Goal: Task Accomplishment & Management: Manage account settings

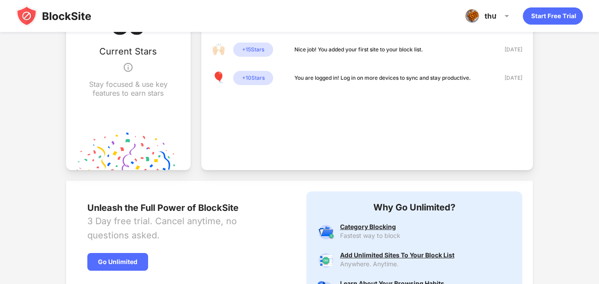
scroll to position [310, 0]
click at [130, 64] on img at bounding box center [128, 66] width 11 height 21
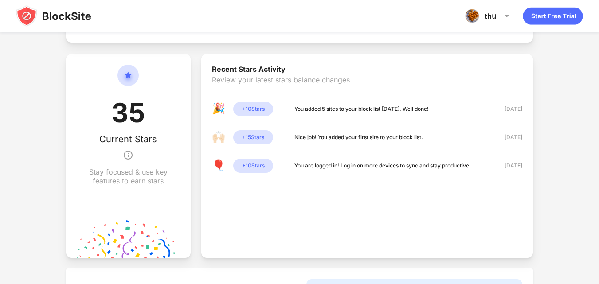
scroll to position [222, 0]
drag, startPoint x: 315, startPoint y: 109, endPoint x: 362, endPoint y: 115, distance: 47.7
click at [362, 115] on div "🎉 + 10 Stars You added 5 sites to your block list today. Well done!" at bounding box center [320, 109] width 217 height 14
drag, startPoint x: 287, startPoint y: 137, endPoint x: 343, endPoint y: 144, distance: 56.7
click at [343, 144] on div "🙌🏻 + 15 Stars Nice job! You added your first site to your block list." at bounding box center [317, 138] width 211 height 14
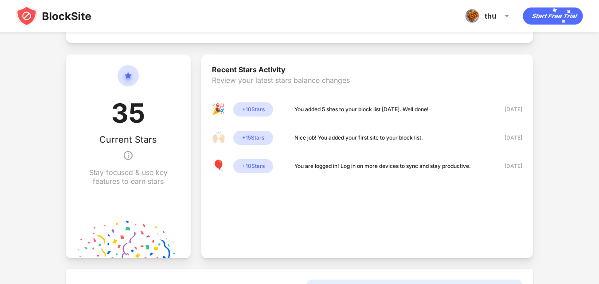
click at [330, 137] on div "Nice job! You added your first site to your block list." at bounding box center [358, 137] width 129 height 9
drag, startPoint x: 300, startPoint y: 164, endPoint x: 340, endPoint y: 173, distance: 41.6
click at [340, 172] on div "🎈 + 10 Stars You are logged in! Log in on more devices to sync and stay product…" at bounding box center [341, 166] width 259 height 14
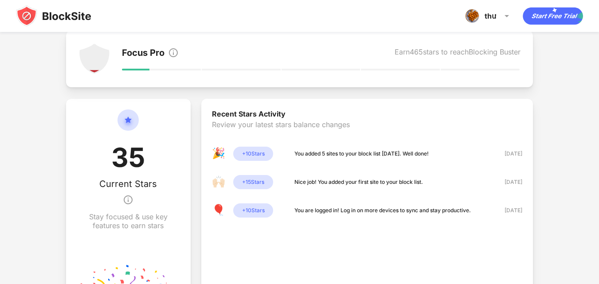
scroll to position [89, 0]
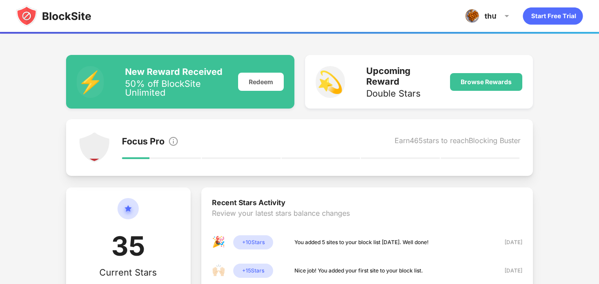
click at [379, 145] on div "Focus Pro Earn 465 stars to reach Blocking Buster" at bounding box center [321, 142] width 399 height 12
click at [465, 81] on div "Browse Rewards" at bounding box center [486, 81] width 51 height 7
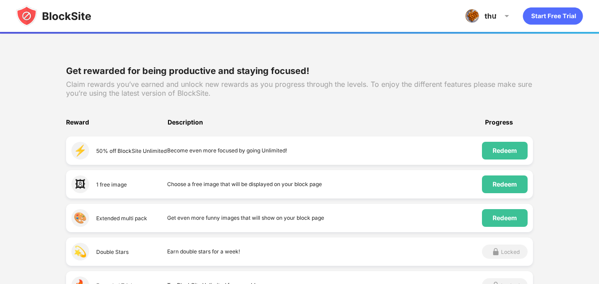
scroll to position [133, 0]
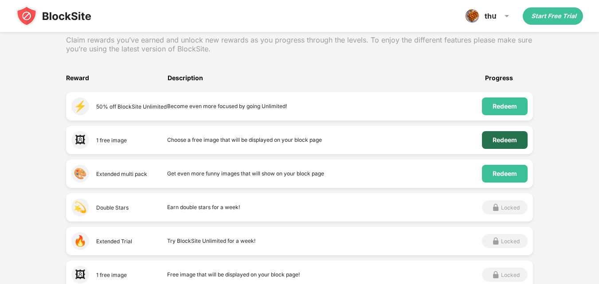
click at [493, 139] on div "Redeem" at bounding box center [505, 140] width 24 height 7
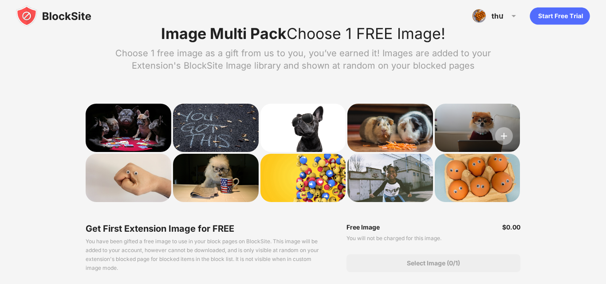
click at [507, 139] on img at bounding box center [504, 136] width 18 height 18
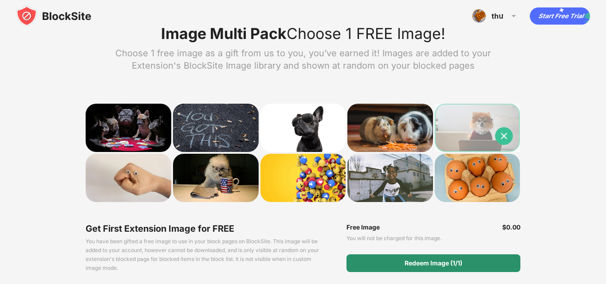
click at [437, 268] on div "Redeem Image (1/1)" at bounding box center [432, 263] width 173 height 18
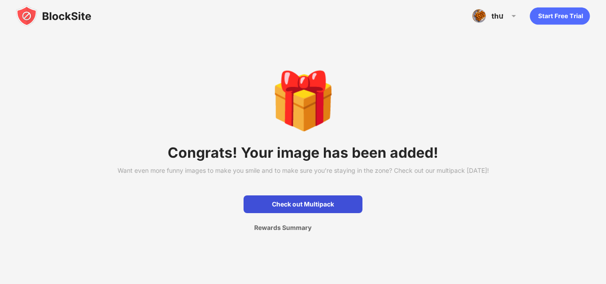
click at [312, 213] on div "Check out Multipack" at bounding box center [302, 204] width 119 height 18
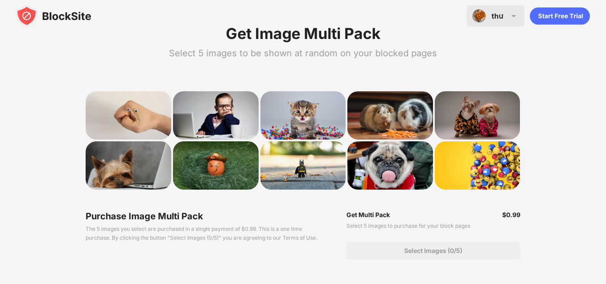
click at [508, 17] on img at bounding box center [513, 16] width 11 height 11
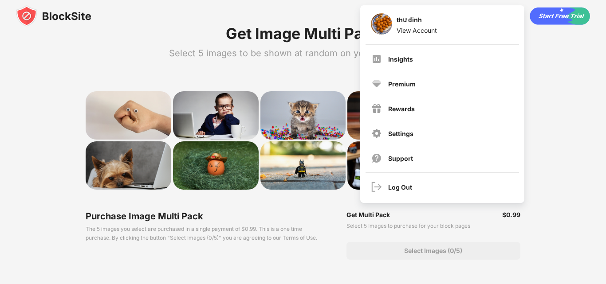
click at [186, 73] on div "Get Image Multi Pack Select 5 images to be shown at random on your blocked page…" at bounding box center [303, 142] width 606 height 284
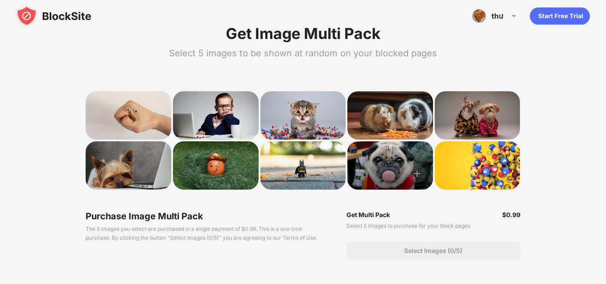
click at [388, 159] on div at bounding box center [390, 165] width 86 height 48
click at [420, 170] on img at bounding box center [417, 174] width 18 height 18
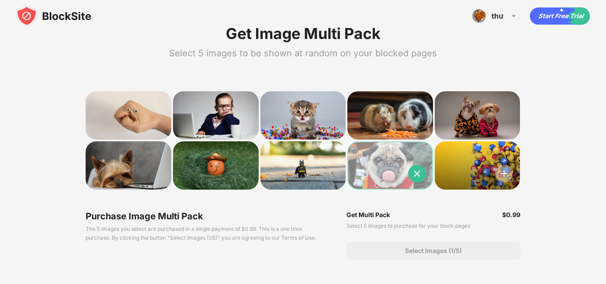
click at [507, 177] on img at bounding box center [504, 174] width 18 height 18
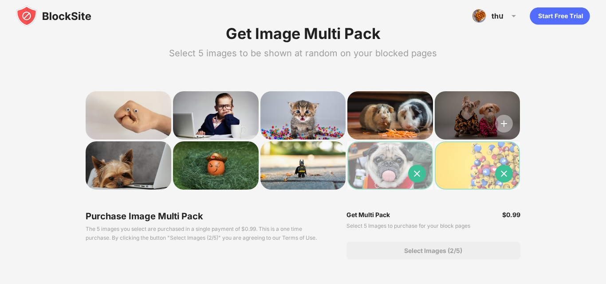
click at [501, 124] on img at bounding box center [504, 124] width 18 height 18
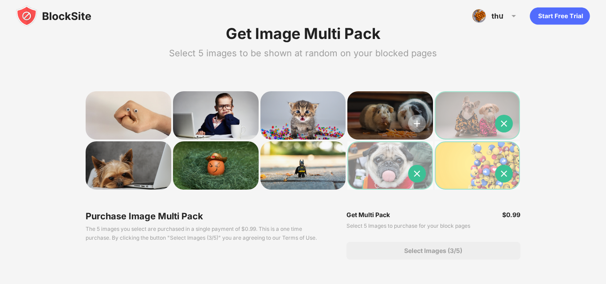
click at [416, 127] on img at bounding box center [417, 124] width 18 height 18
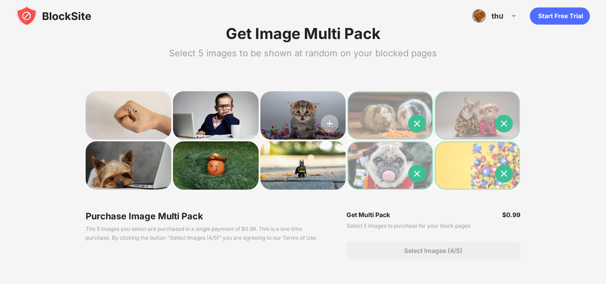
click at [332, 128] on img at bounding box center [330, 124] width 18 height 18
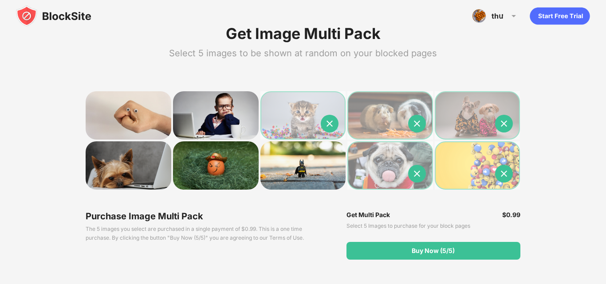
click at [29, 19] on img at bounding box center [53, 15] width 75 height 21
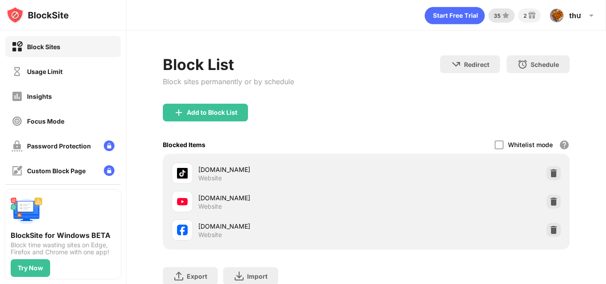
click at [495, 22] on div "35" at bounding box center [501, 15] width 26 height 14
click at [457, 23] on icon "animation" at bounding box center [454, 15] width 60 height 17
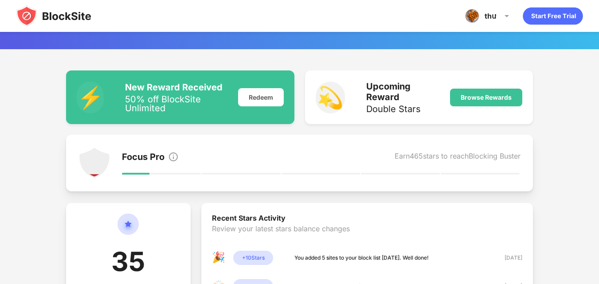
scroll to position [89, 0]
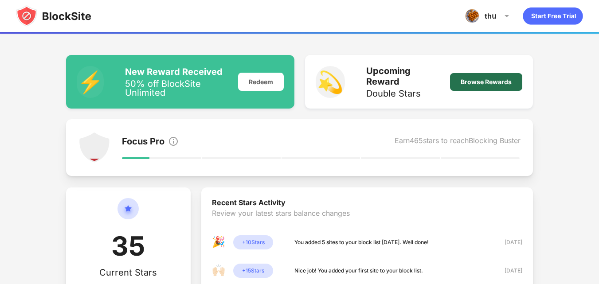
click at [464, 84] on div "Browse Rewards" at bounding box center [486, 81] width 51 height 7
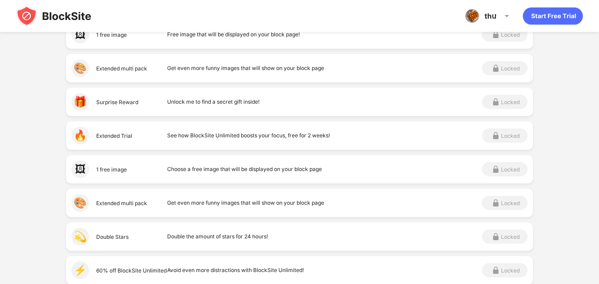
scroll to position [355, 0]
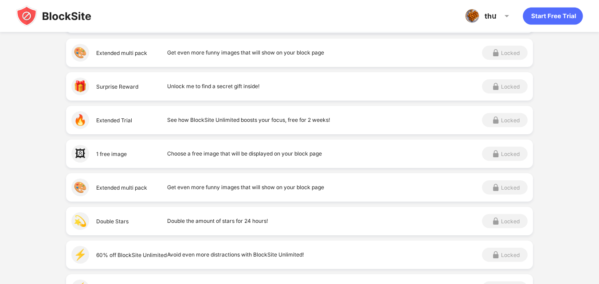
drag, startPoint x: 101, startPoint y: 119, endPoint x: 204, endPoint y: 127, distance: 103.6
click at [204, 127] on div "🔥 Extended Trial See how BlockSite Unlimited boosts your focus, free for 2 week…" at bounding box center [299, 120] width 467 height 28
drag, startPoint x: 196, startPoint y: 122, endPoint x: 265, endPoint y: 125, distance: 68.8
click at [265, 125] on div "See how BlockSite Unlimited boosts your focus, free for 2 weeks!" at bounding box center [324, 120] width 315 height 18
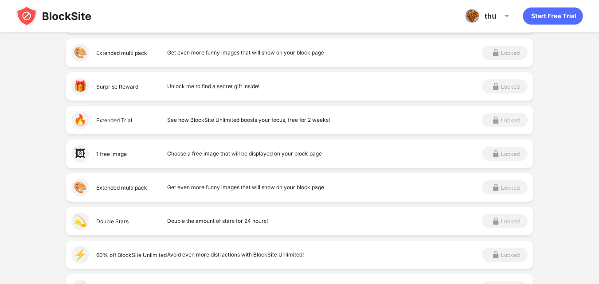
click at [265, 125] on div "See how BlockSite Unlimited boosts your focus, free for 2 weeks!" at bounding box center [324, 120] width 315 height 18
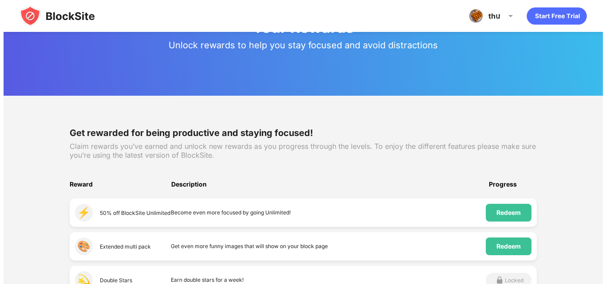
scroll to position [0, 0]
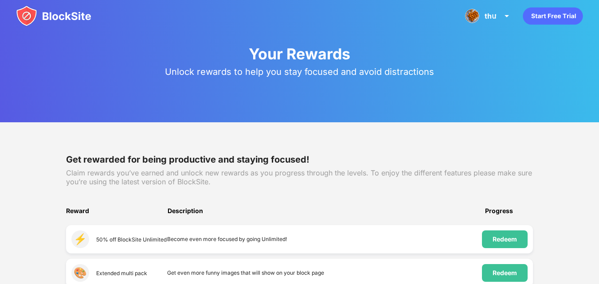
click at [77, 12] on img at bounding box center [53, 15] width 75 height 21
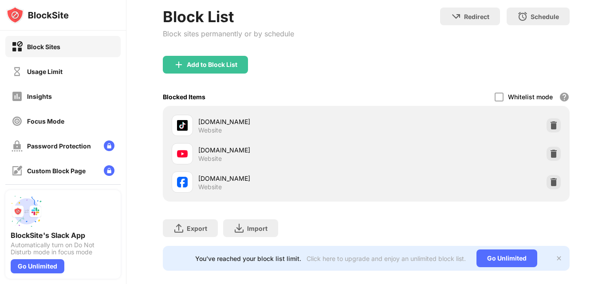
scroll to position [66, 0]
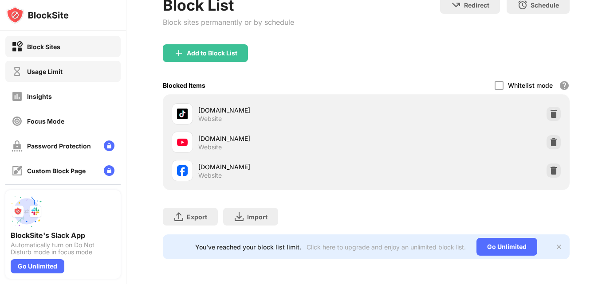
click at [45, 79] on div "Usage Limit" at bounding box center [62, 71] width 115 height 21
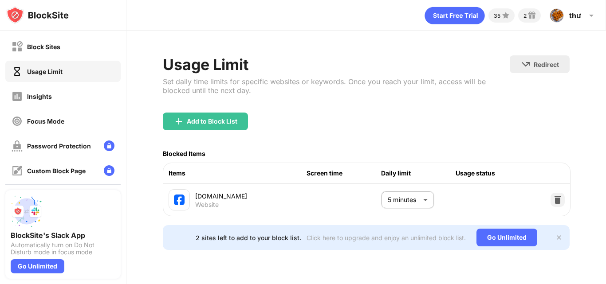
scroll to position [1, 0]
click at [553, 199] on img at bounding box center [557, 199] width 9 height 9
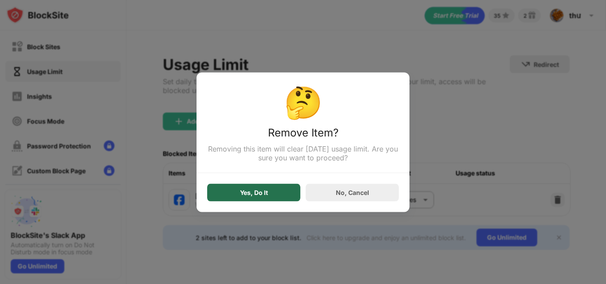
click at [271, 195] on div "Yes, Do It" at bounding box center [253, 193] width 93 height 18
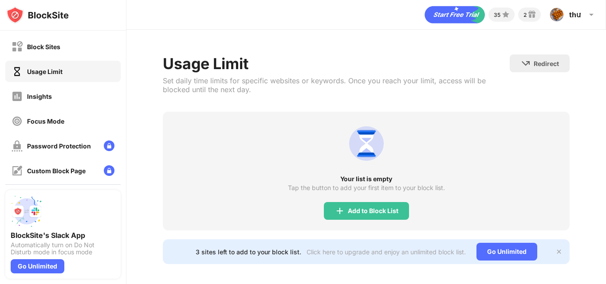
scroll to position [12, 0]
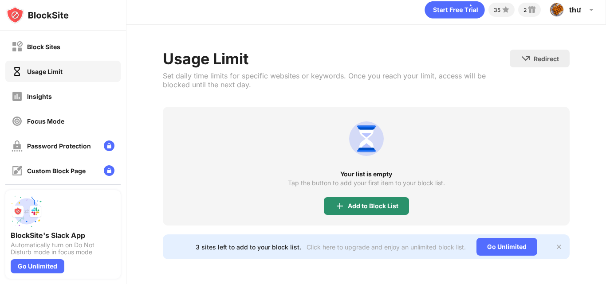
click at [352, 205] on div "Add to Block List" at bounding box center [366, 206] width 85 height 18
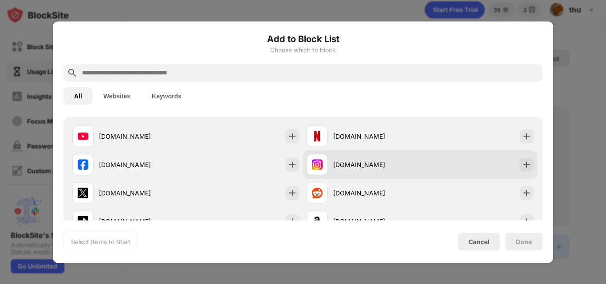
scroll to position [89, 0]
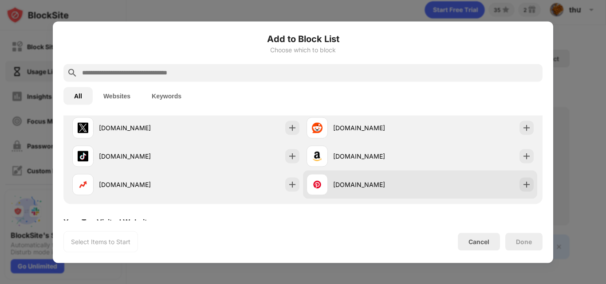
click at [374, 180] on div "pinterest.com" at bounding box center [376, 184] width 87 height 9
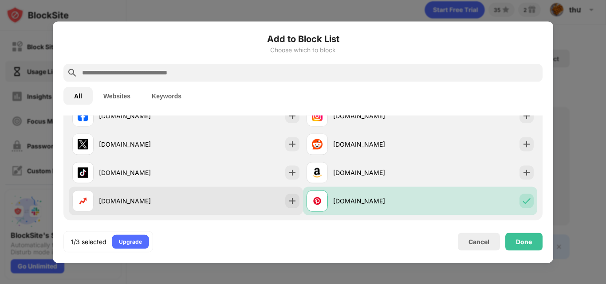
scroll to position [28, 0]
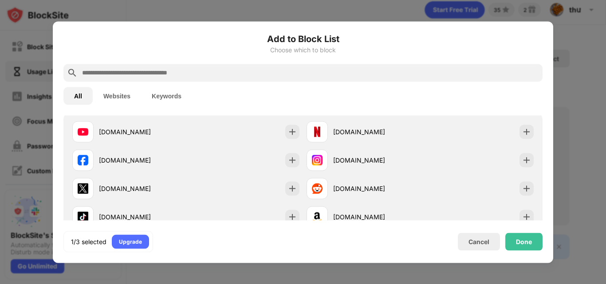
click at [117, 98] on button "Websites" at bounding box center [117, 96] width 48 height 18
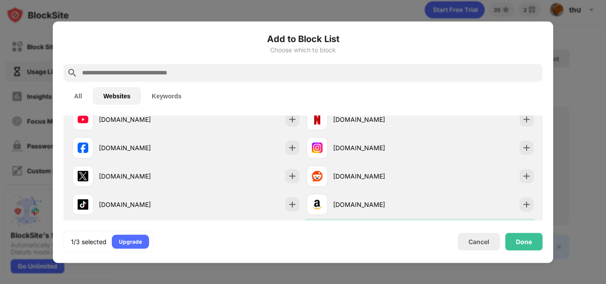
click at [175, 102] on button "Keywords" at bounding box center [166, 96] width 51 height 18
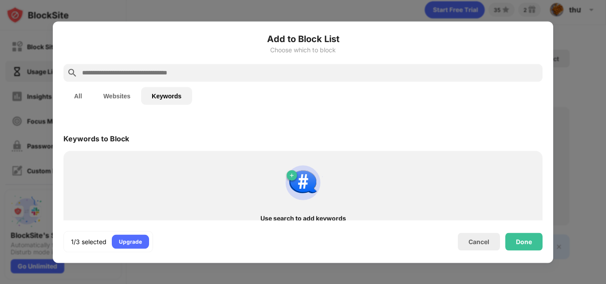
click at [118, 97] on button "Websites" at bounding box center [117, 96] width 48 height 18
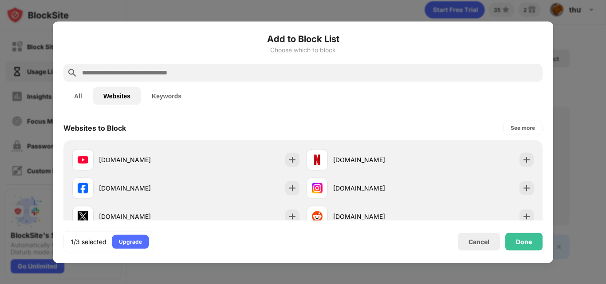
click at [84, 95] on button "All" at bounding box center [77, 96] width 29 height 18
click at [286, 72] on input "text" at bounding box center [309, 72] width 457 height 11
click at [528, 237] on div "Done" at bounding box center [523, 242] width 37 height 18
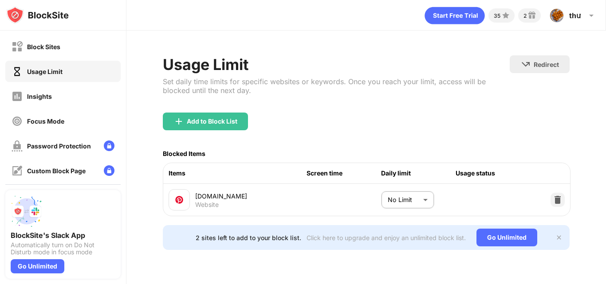
scroll to position [1, 0]
click at [406, 199] on body "Block Sites Usage Limit Insights Focus Mode Password Protection Custom Block Pa…" at bounding box center [303, 142] width 606 height 284
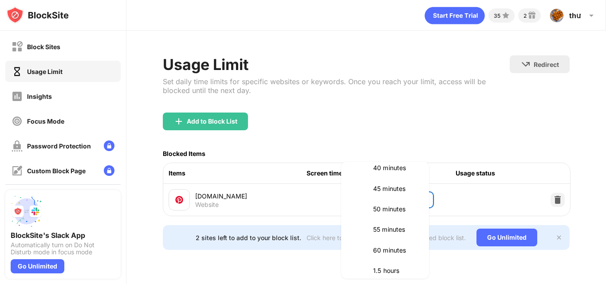
scroll to position [133, 0]
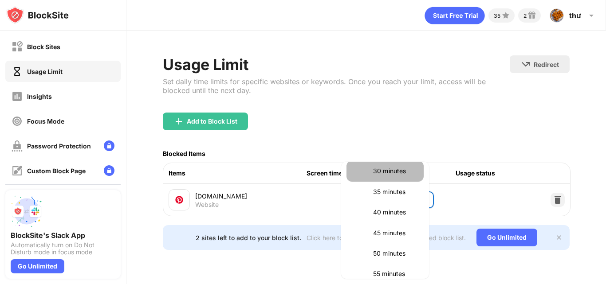
click at [395, 172] on p "30 minutes" at bounding box center [395, 171] width 45 height 10
type input "**"
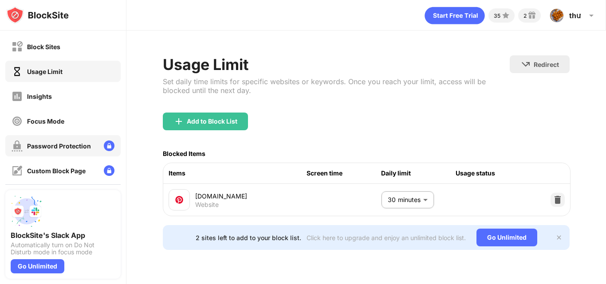
click at [26, 148] on div "Password Protection" at bounding box center [51, 146] width 79 height 11
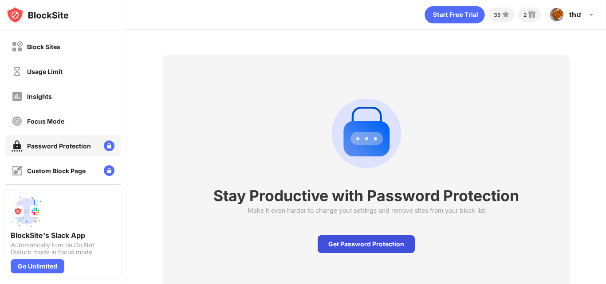
click at [362, 244] on div "Get Password Protection" at bounding box center [365, 244] width 97 height 18
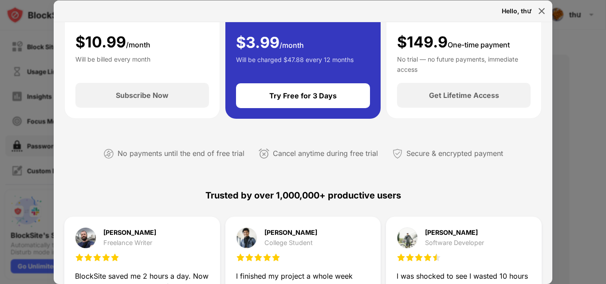
scroll to position [133, 0]
